Goal: Task Accomplishment & Management: Use online tool/utility

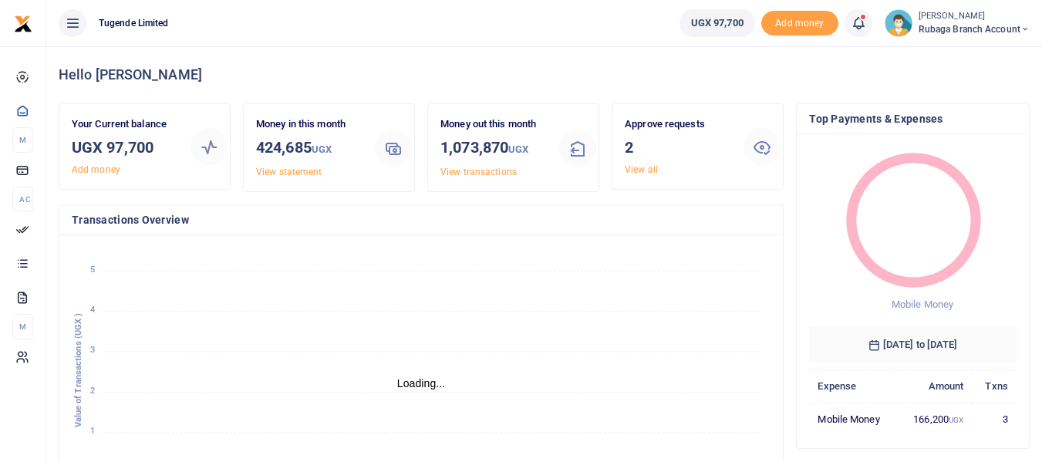
scroll to position [12, 12]
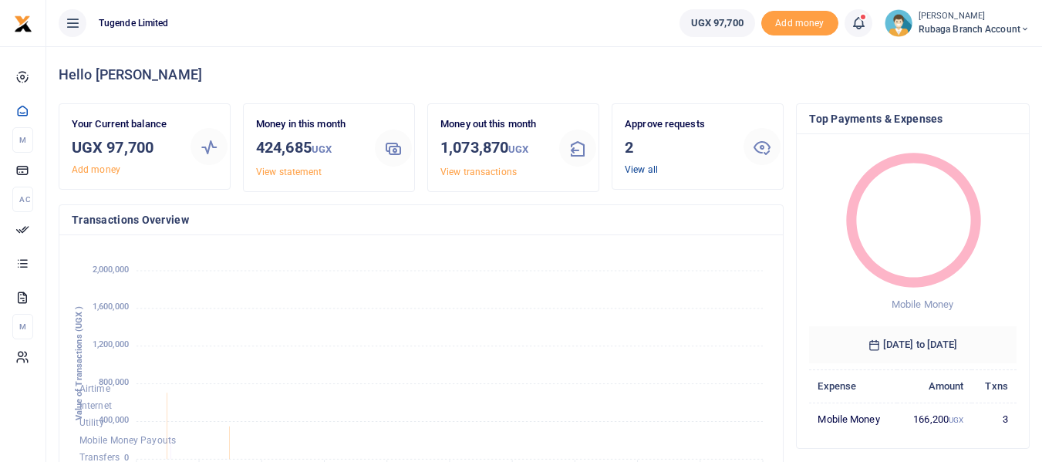
click at [648, 165] on link "View all" at bounding box center [640, 169] width 33 height 11
click at [641, 170] on link "View all" at bounding box center [640, 169] width 33 height 11
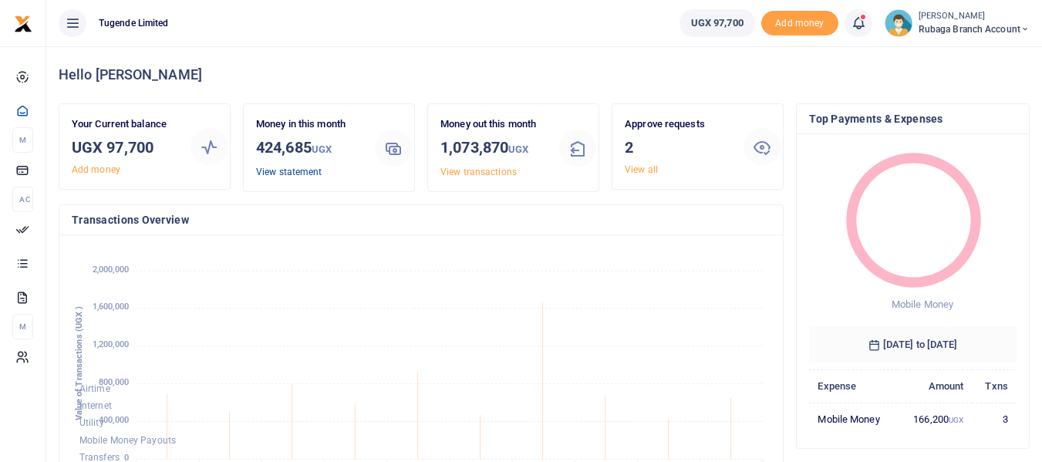
click at [305, 171] on link "View statement" at bounding box center [289, 172] width 66 height 11
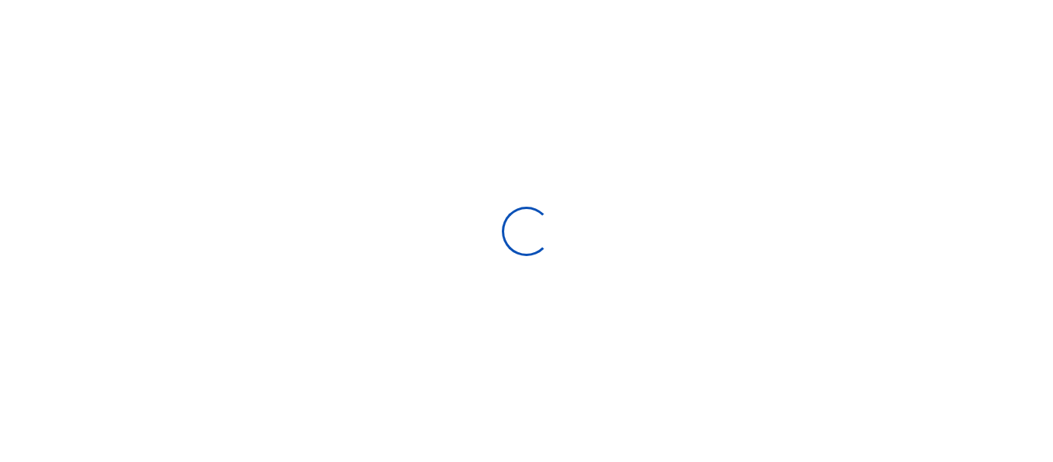
select select "ALL"
type input "09/14/2025 - 10/13/2025"
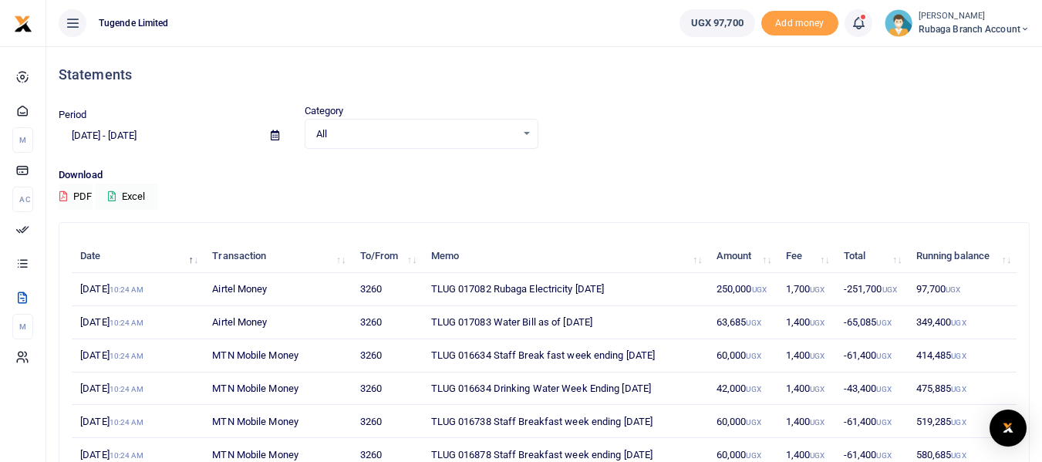
click at [930, 29] on span "Rubaga branch account" at bounding box center [973, 29] width 111 height 14
click at [951, 58] on link "Switch accounts" at bounding box center [969, 56] width 122 height 22
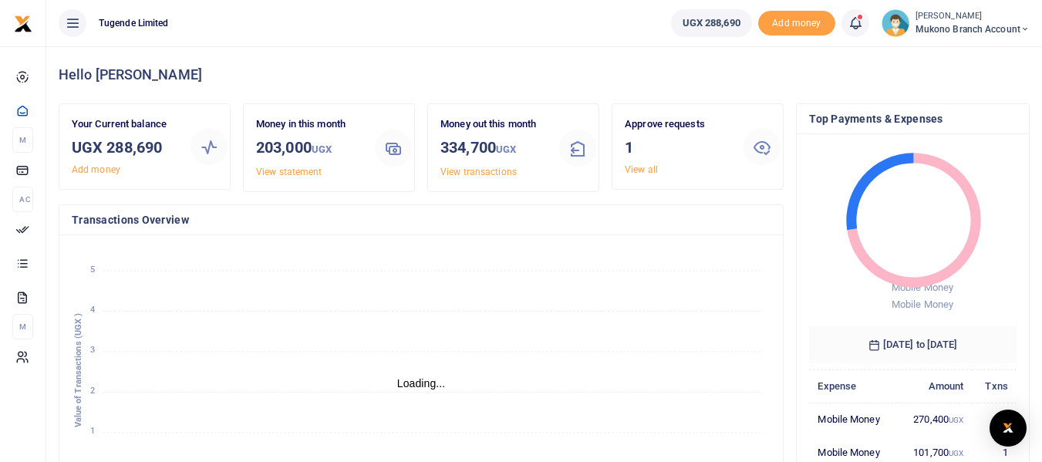
scroll to position [12, 12]
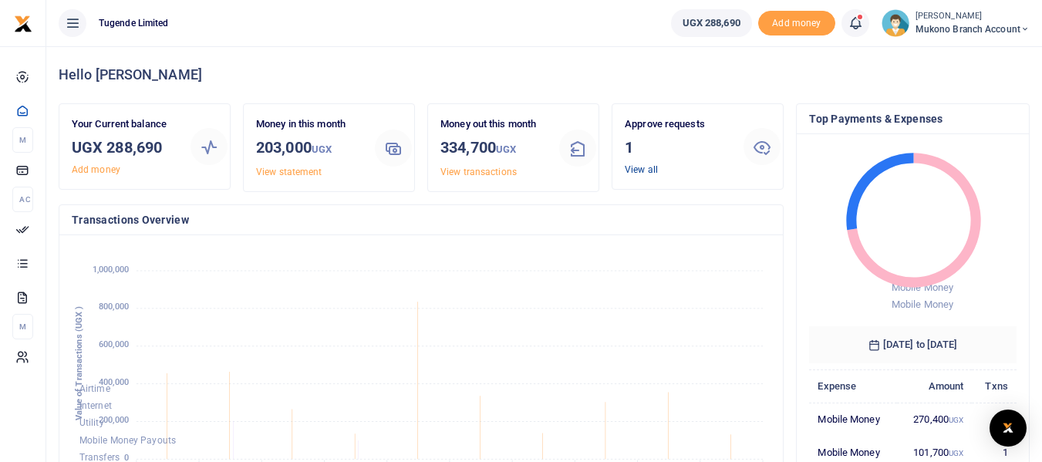
click at [635, 172] on link "View all" at bounding box center [640, 169] width 33 height 11
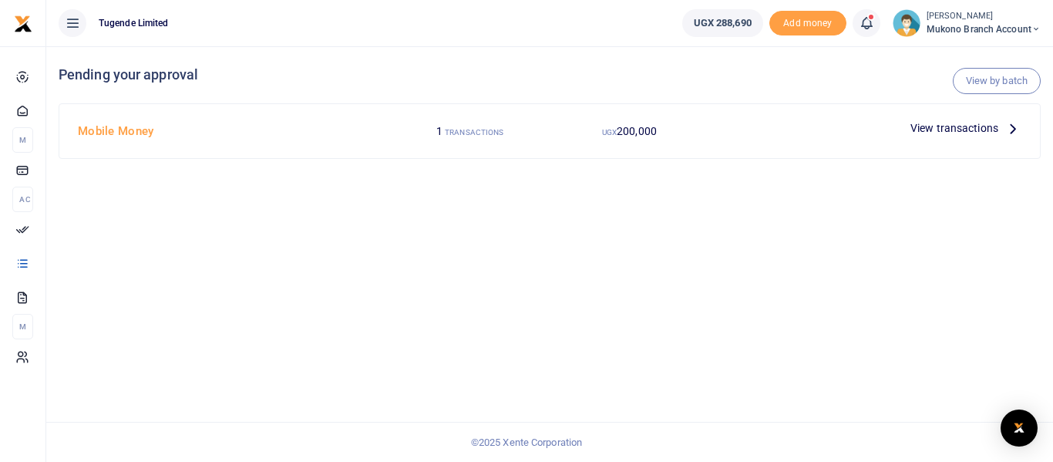
click at [964, 130] on span "View transactions" at bounding box center [955, 128] width 88 height 17
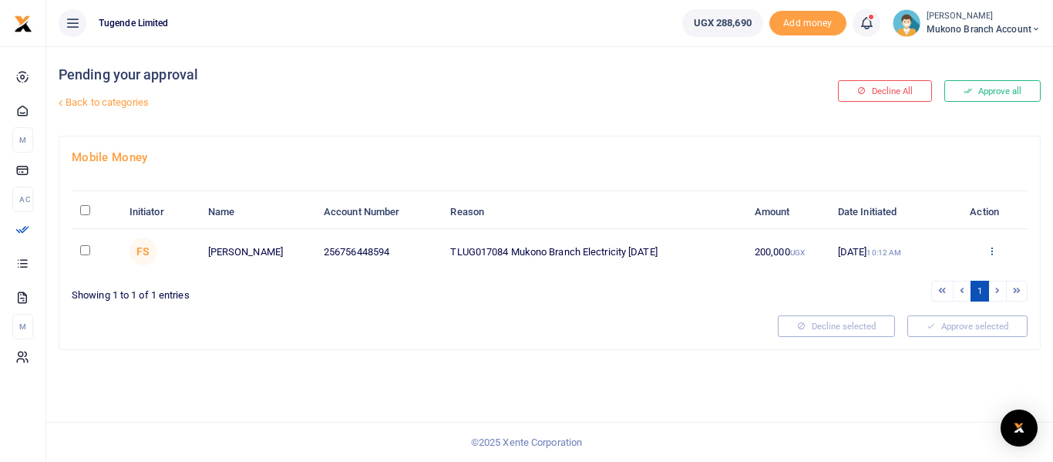
click at [993, 245] on icon at bounding box center [992, 250] width 10 height 11
click at [904, 273] on link "Approve" at bounding box center [935, 276] width 122 height 22
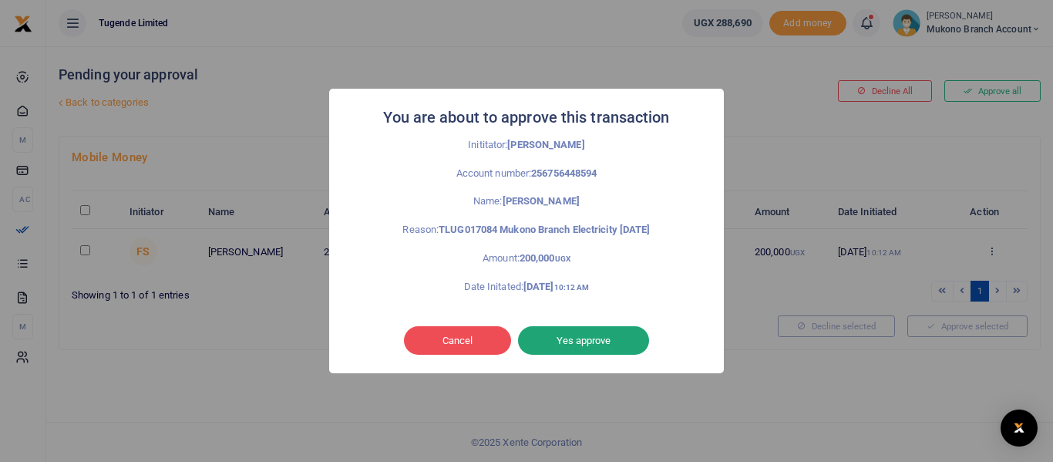
click at [594, 338] on button "Yes approve" at bounding box center [583, 340] width 131 height 29
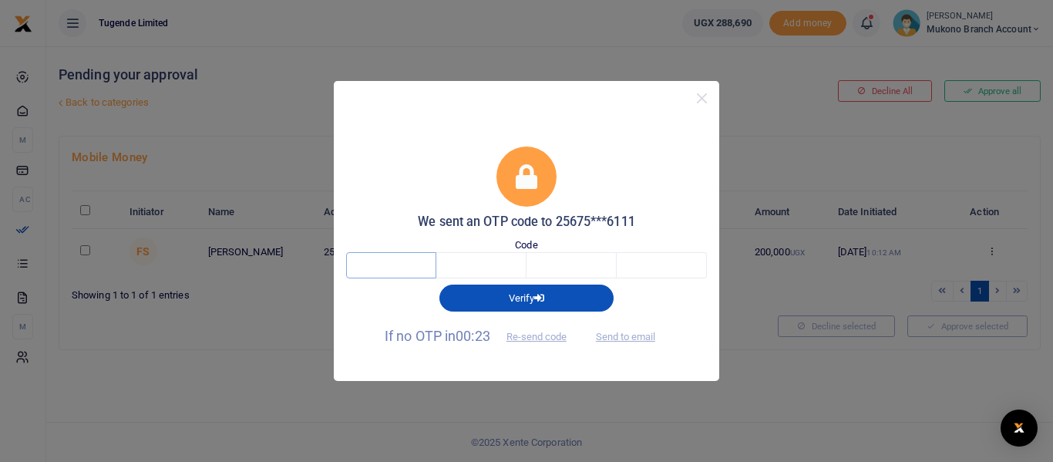
click at [399, 272] on input "text" at bounding box center [391, 265] width 90 height 26
type input "5"
type input "4"
type input "5"
type input "4"
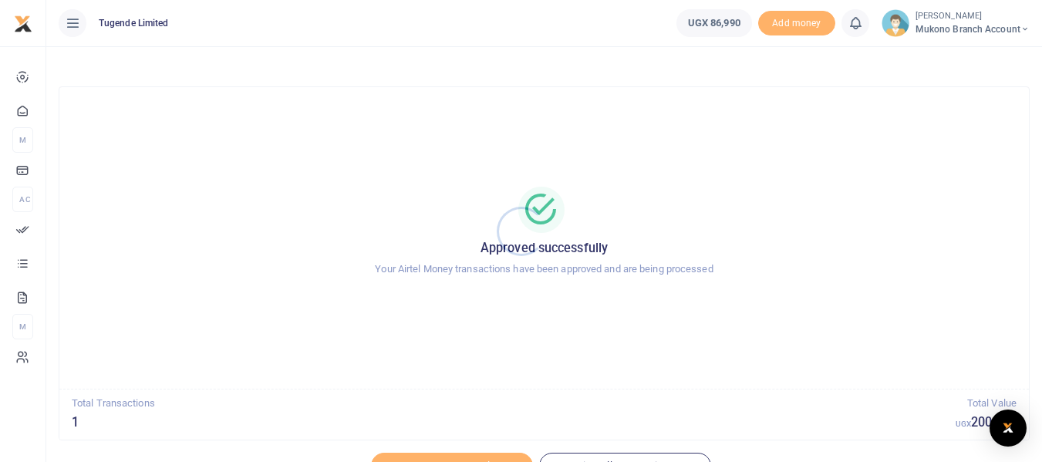
click at [949, 28] on div at bounding box center [521, 231] width 1042 height 462
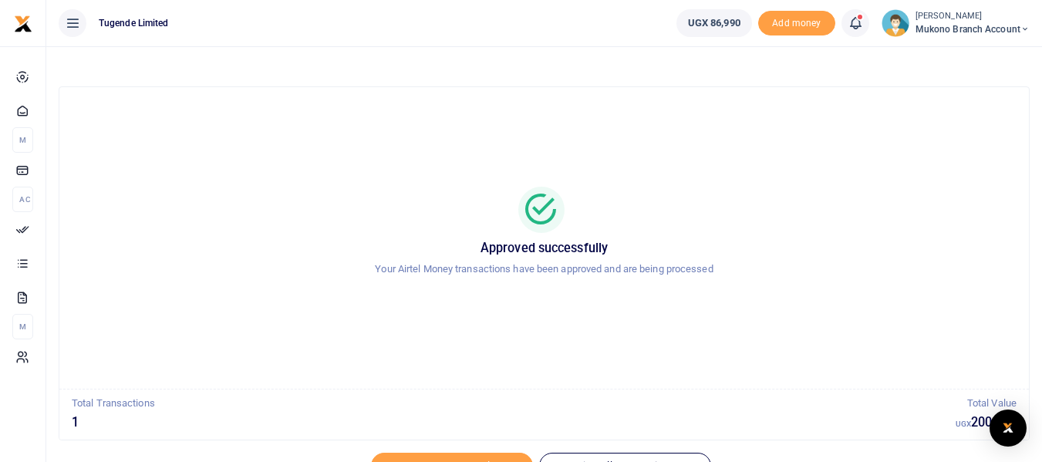
click at [937, 25] on span "Mukono branch account" at bounding box center [972, 29] width 114 height 14
click at [954, 55] on link "Switch accounts" at bounding box center [968, 56] width 122 height 22
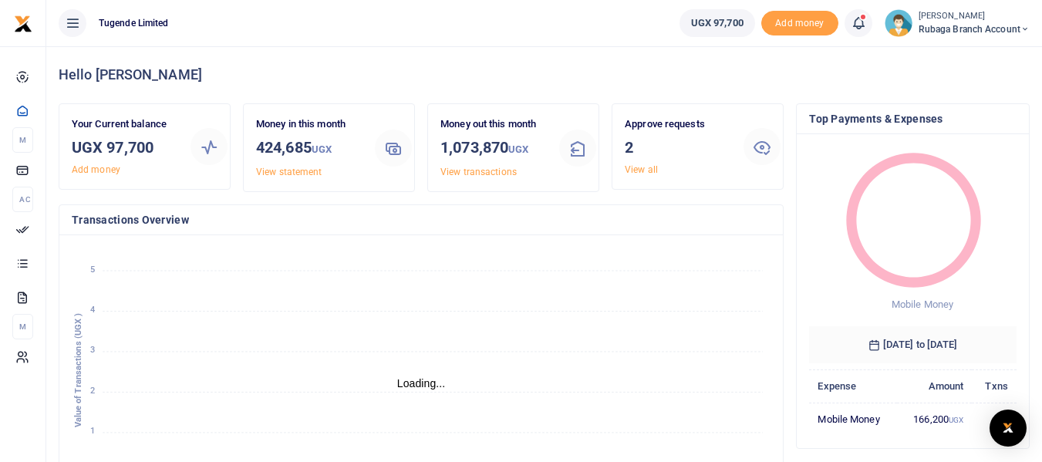
scroll to position [12, 12]
click at [642, 168] on link "View all" at bounding box center [640, 169] width 33 height 11
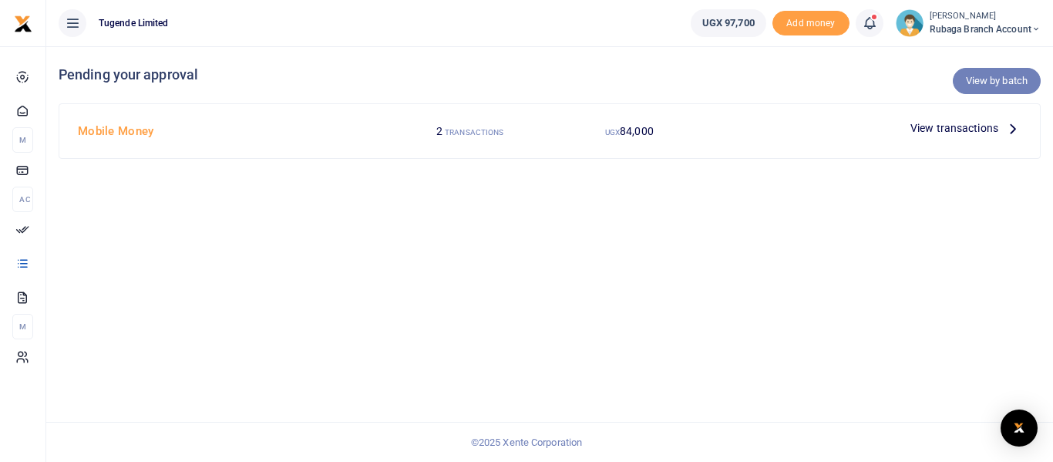
click at [997, 80] on link "View by batch" at bounding box center [997, 81] width 88 height 26
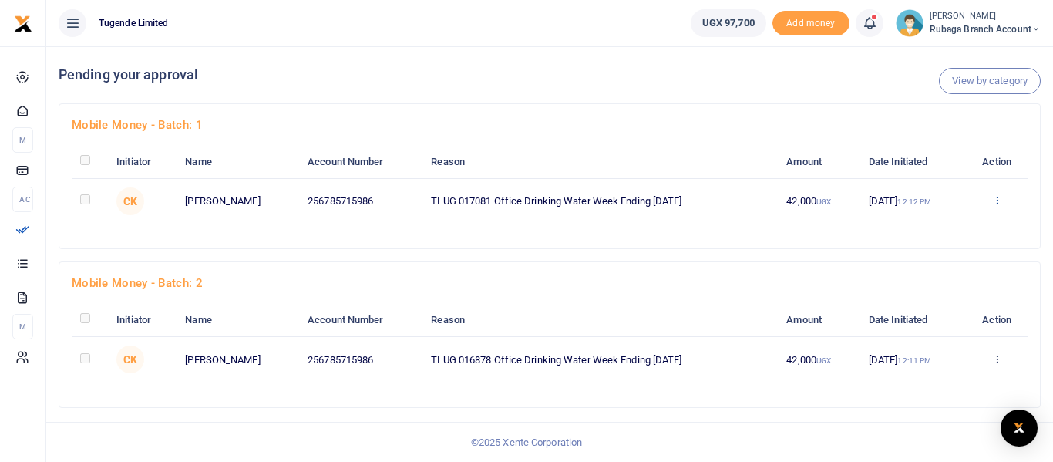
click at [996, 197] on icon at bounding box center [997, 199] width 10 height 11
click at [908, 225] on link "Approve" at bounding box center [942, 226] width 122 height 22
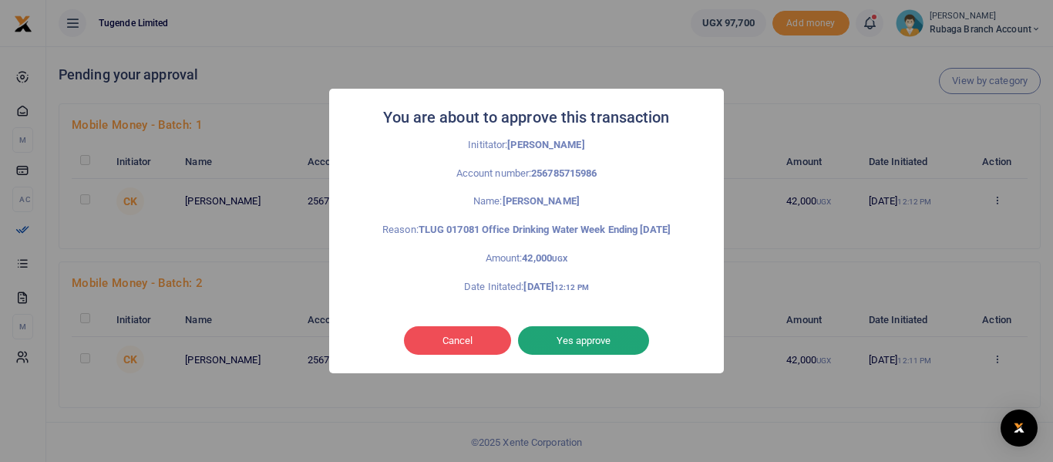
click at [567, 342] on button "Yes approve" at bounding box center [583, 340] width 131 height 29
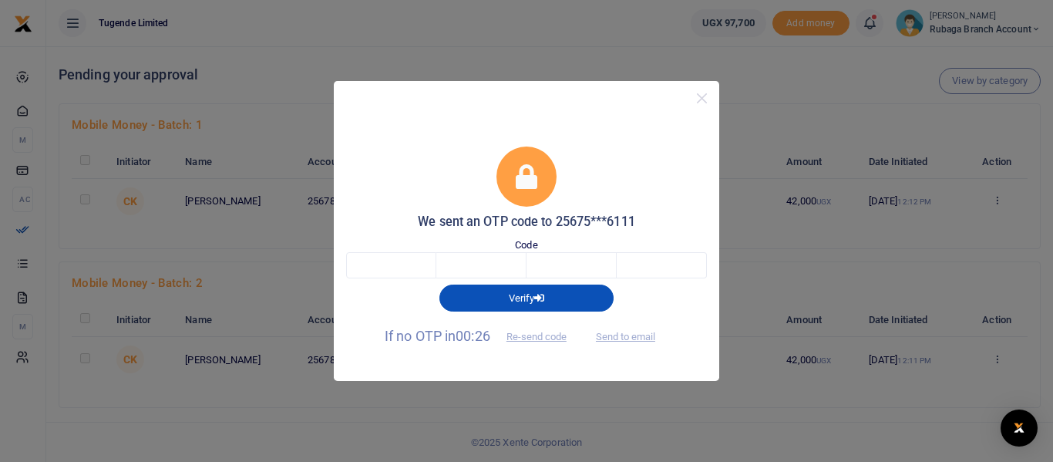
click at [999, 359] on div "We sent an OTP code to 25675***6111 Code Verify If no OTP in 00:26 Re-send code…" at bounding box center [526, 231] width 1053 height 462
click at [383, 261] on input "text" at bounding box center [391, 265] width 90 height 26
type input "8"
type input "3"
type input "9"
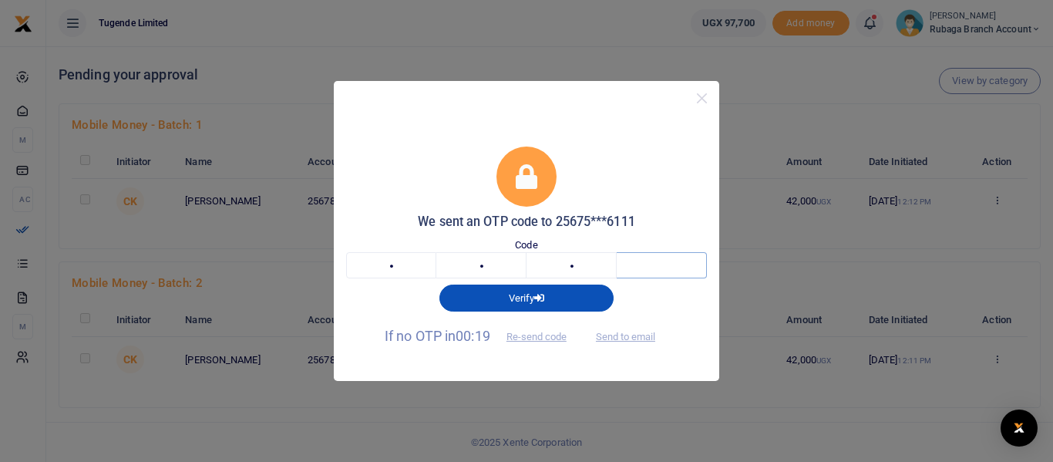
type input "8"
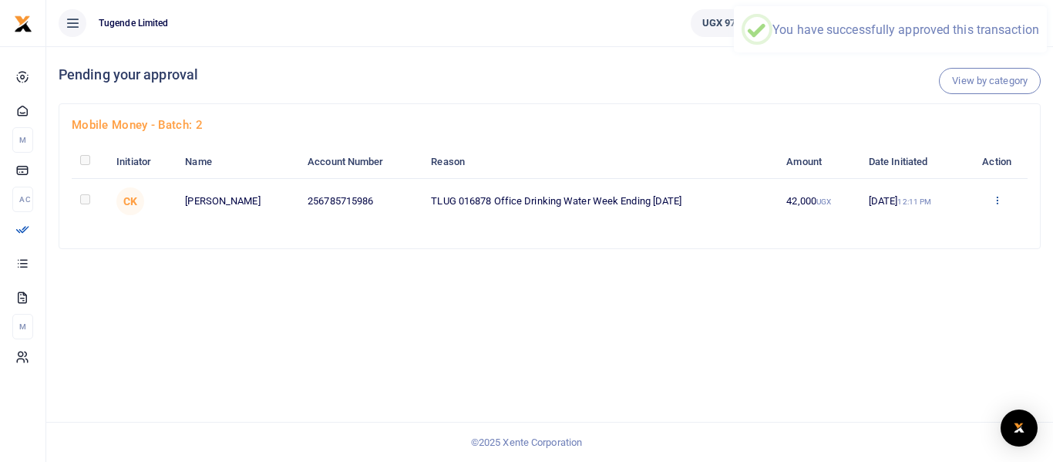
click at [998, 198] on icon at bounding box center [997, 199] width 10 height 11
click at [917, 228] on link "Approve" at bounding box center [943, 226] width 122 height 22
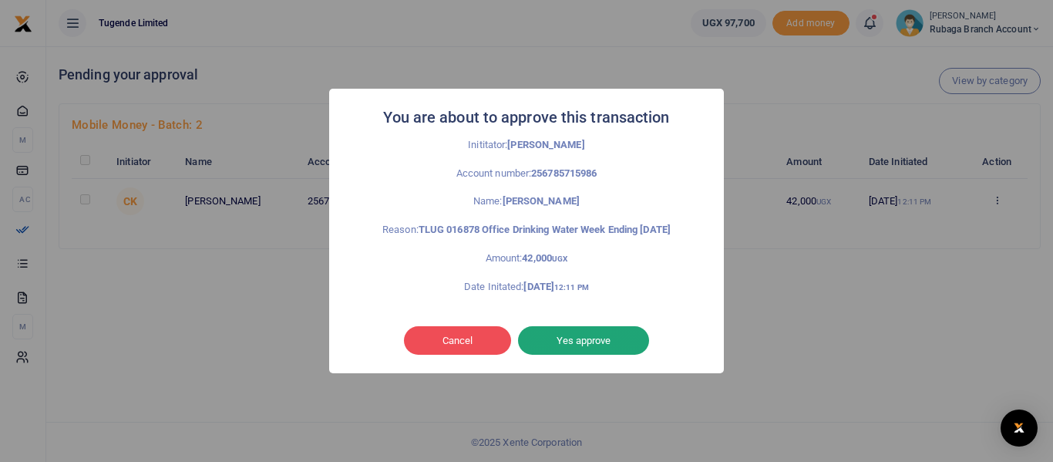
click at [591, 351] on button "Yes approve" at bounding box center [583, 340] width 131 height 29
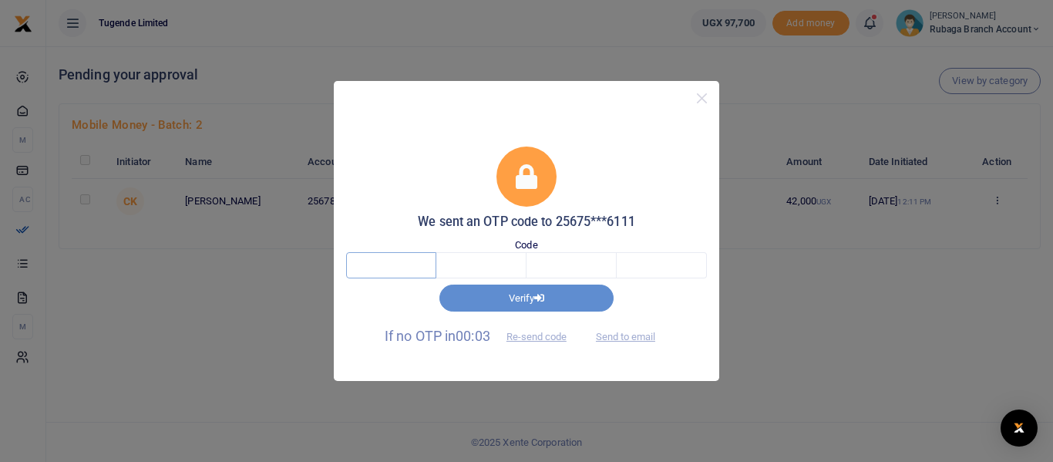
click at [379, 266] on input "text" at bounding box center [391, 265] width 90 height 26
type input "8"
type input "5"
type input "2"
type input "1"
